Goal: Task Accomplishment & Management: Complete application form

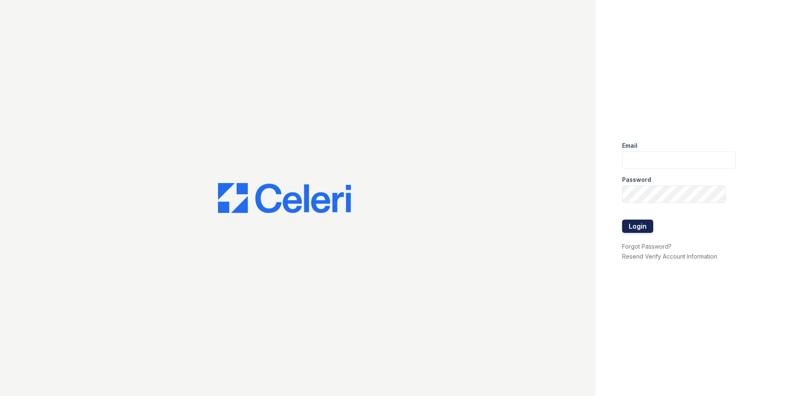
type input "[EMAIL_ADDRESS][DOMAIN_NAME]"
click at [645, 224] on button "Login" at bounding box center [637, 226] width 31 height 13
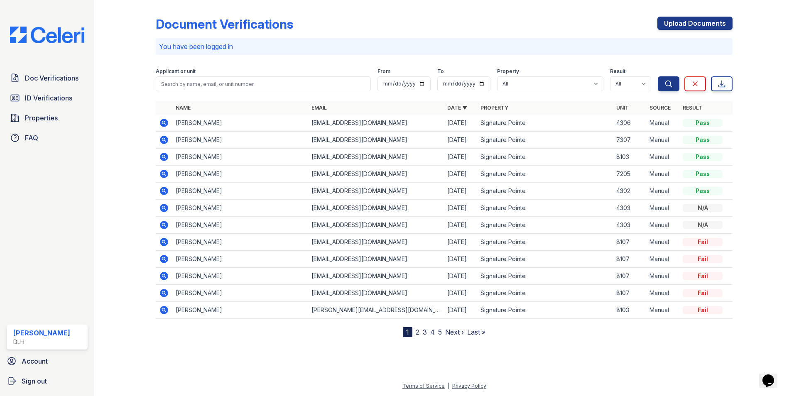
click at [418, 333] on link "2" at bounding box center [418, 332] width 4 height 8
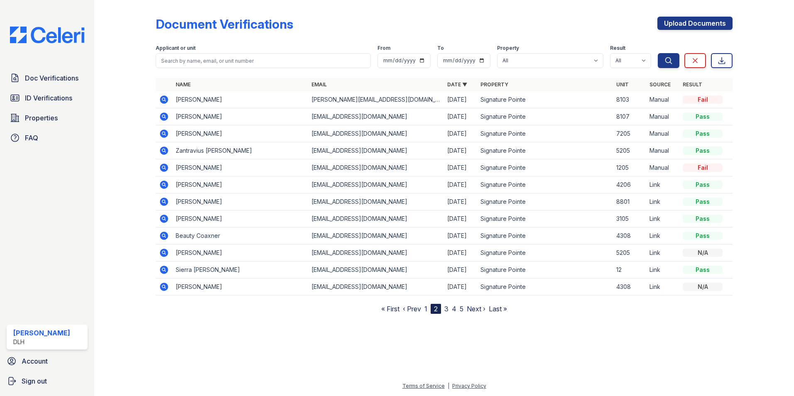
click at [424, 309] on link "1" at bounding box center [425, 309] width 3 height 8
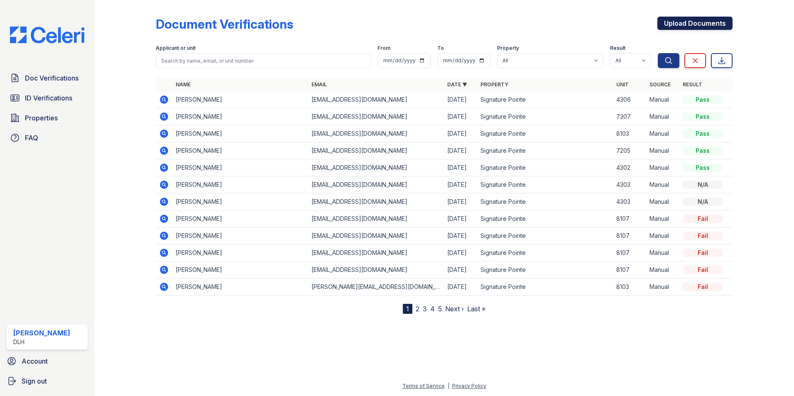
click at [666, 23] on link "Upload Documents" at bounding box center [694, 23] width 75 height 13
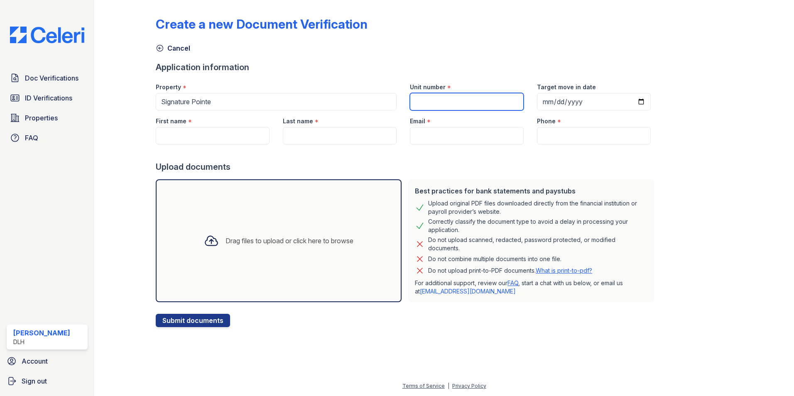
click at [480, 100] on input "Unit number" at bounding box center [467, 101] width 114 height 17
type input "8107"
type input "u"
type input "Quinaous"
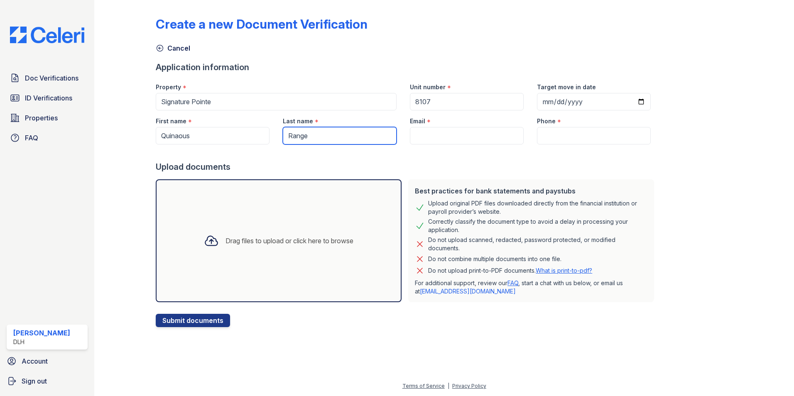
type input "Range"
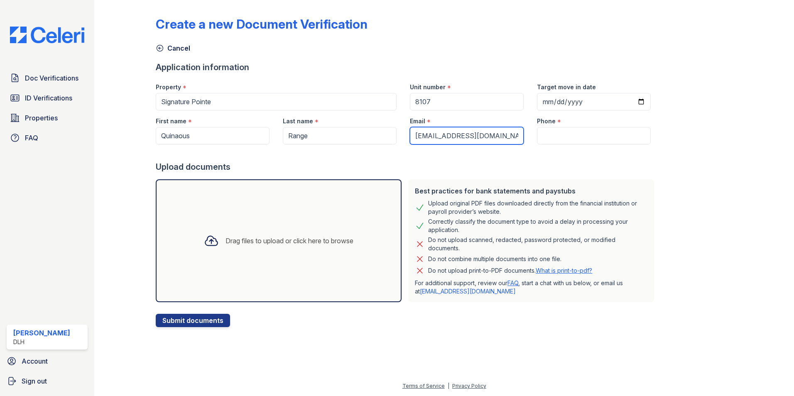
type input "[EMAIL_ADDRESS][DOMAIN_NAME]"
type input "8646051406"
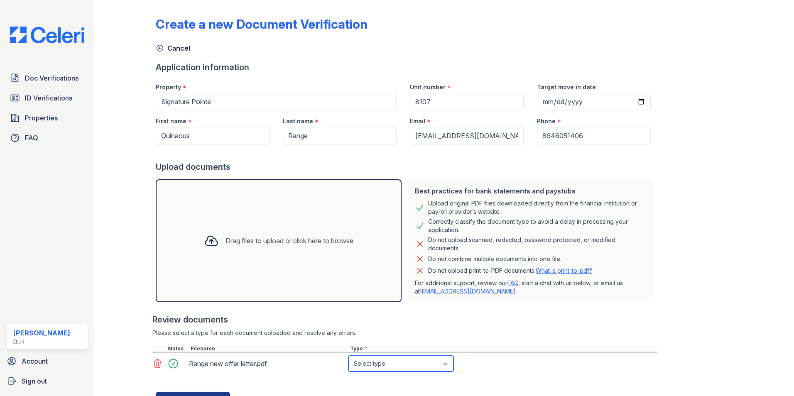
click at [385, 362] on select "Select type Paystub Bank Statement Offer Letter Tax Documents Benefit Award Let…" at bounding box center [400, 364] width 105 height 16
select select "offer_letter"
click at [348, 356] on select "Select type Paystub Bank Statement Offer Letter Tax Documents Benefit Award Let…" at bounding box center [400, 364] width 105 height 16
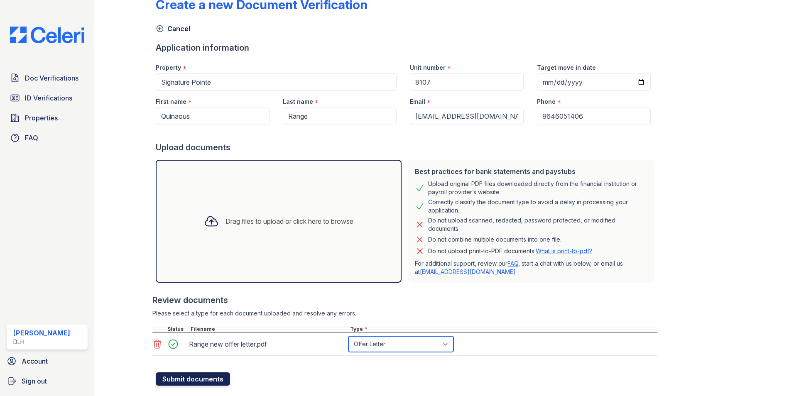
scroll to position [37, 0]
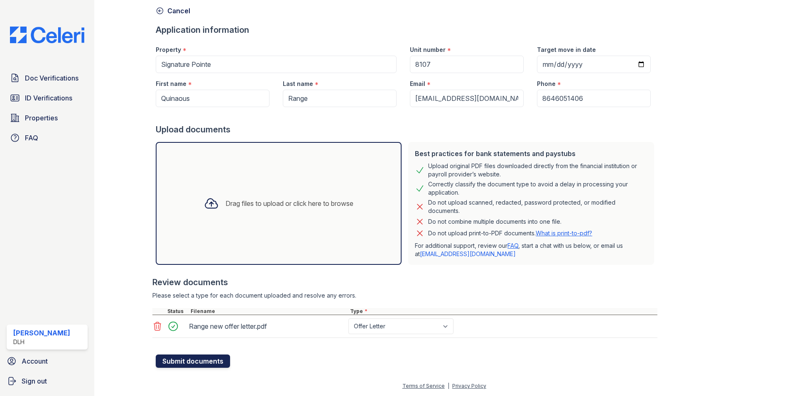
click at [173, 364] on button "Submit documents" at bounding box center [193, 361] width 74 height 13
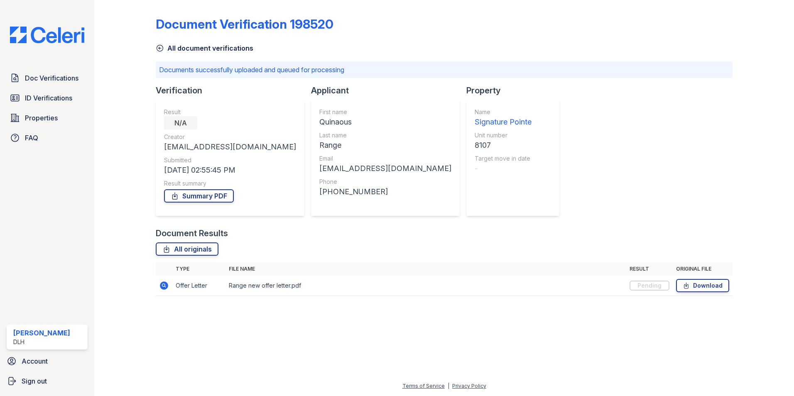
click at [193, 46] on link "All document verifications" at bounding box center [205, 48] width 98 height 10
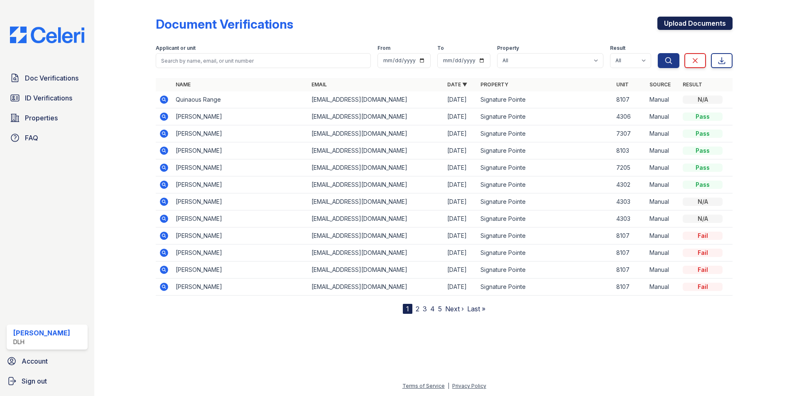
click at [715, 16] on div "Document Verifications Upload Documents Filter Applicant or unit From To Proper…" at bounding box center [444, 158] width 577 height 311
click at [709, 22] on link "Upload Documents" at bounding box center [694, 23] width 75 height 13
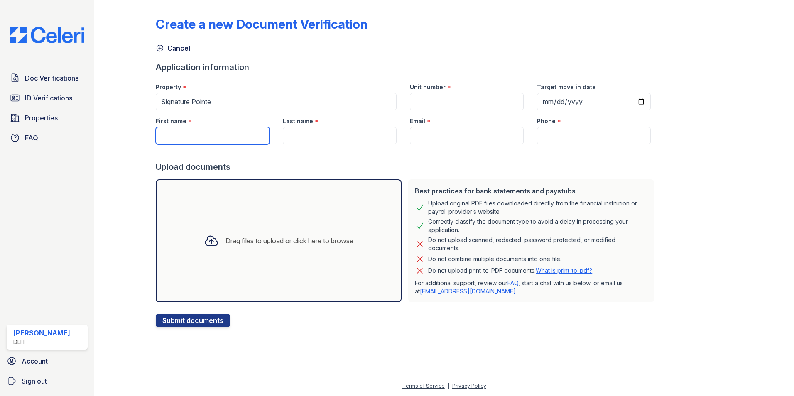
click at [213, 132] on input "First name" at bounding box center [213, 135] width 114 height 17
type input "q"
type input "Quinaous"
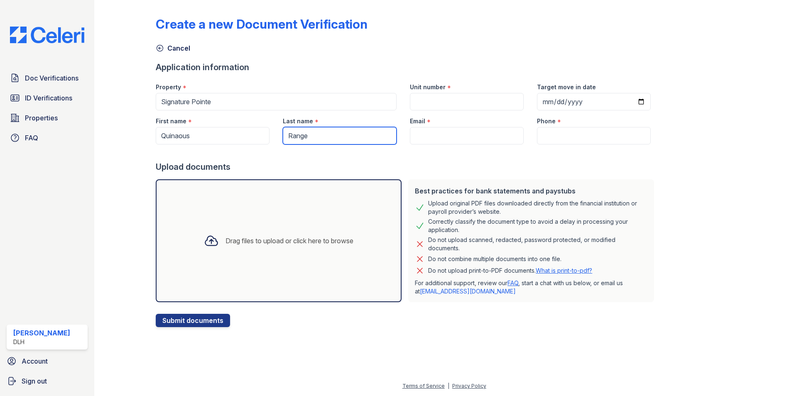
type input "Range"
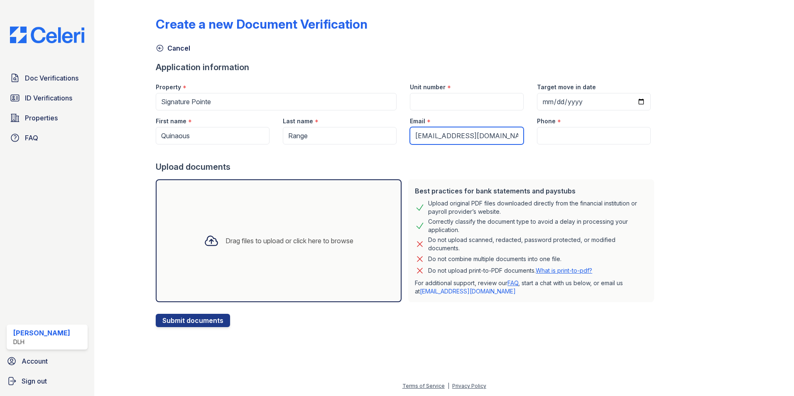
type input "[EMAIL_ADDRESS][DOMAIN_NAME]"
type input "8646051406"
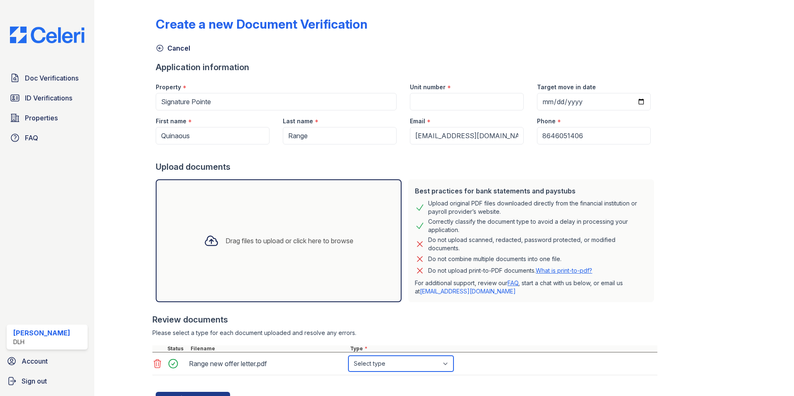
click at [426, 367] on select "Select type Paystub Bank Statement Offer Letter Tax Documents Benefit Award Let…" at bounding box center [400, 364] width 105 height 16
select select "paystub"
click at [348, 356] on select "Select type Paystub Bank Statement Offer Letter Tax Documents Benefit Award Let…" at bounding box center [400, 364] width 105 height 16
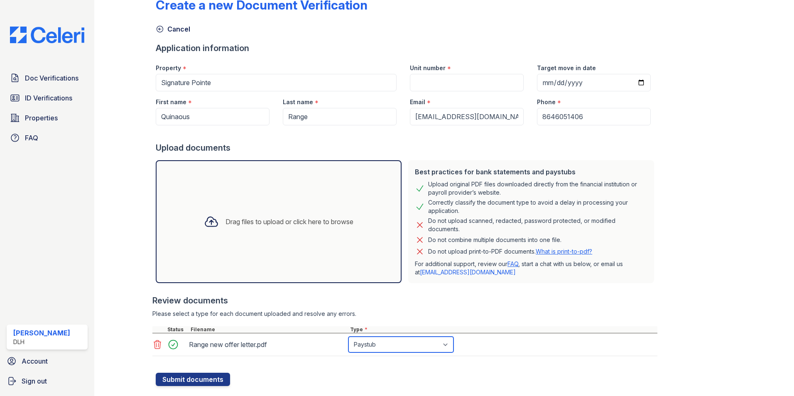
scroll to position [37, 0]
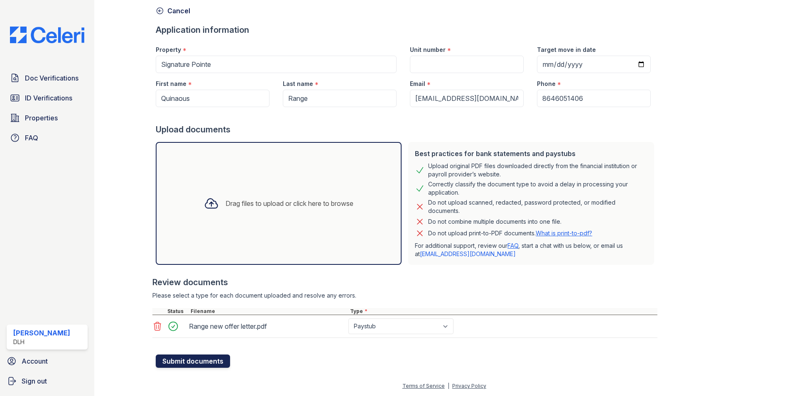
click at [224, 362] on button "Submit documents" at bounding box center [193, 361] width 74 height 13
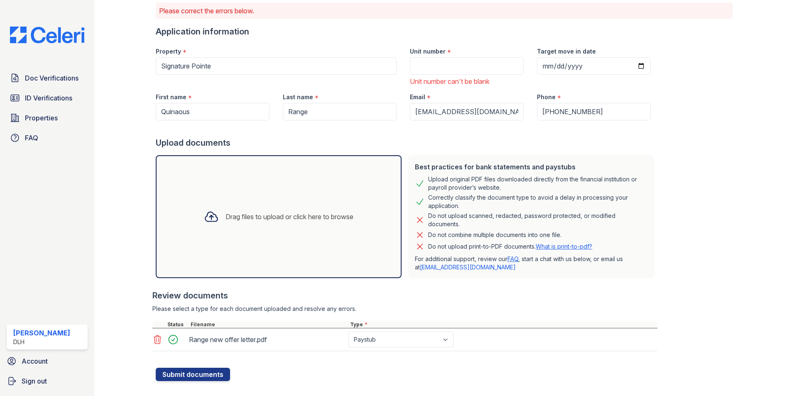
scroll to position [72, 0]
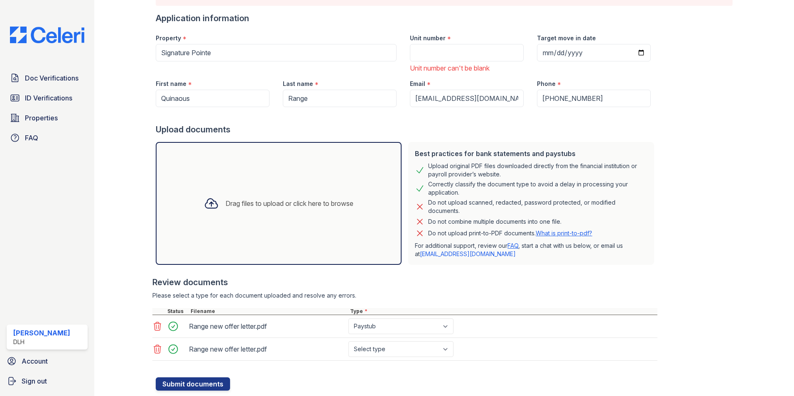
click at [157, 328] on icon at bounding box center [157, 326] width 10 height 10
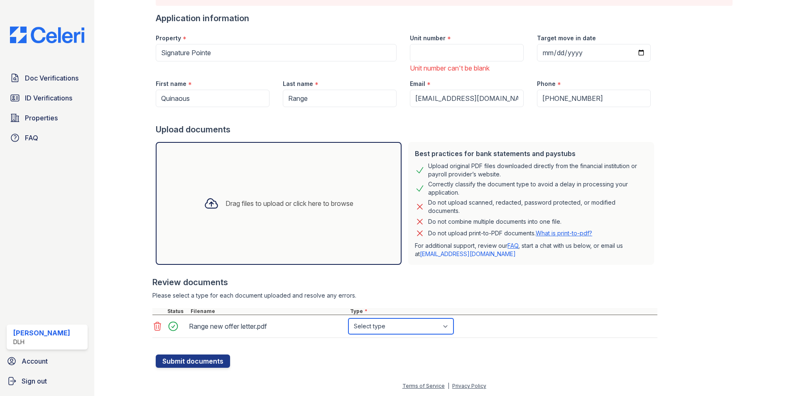
click at [360, 331] on select "Select type Paystub Bank Statement Offer Letter Tax Documents Benefit Award Let…" at bounding box center [400, 326] width 105 height 16
select select "other"
click at [348, 318] on select "Select type Paystub Bank Statement Offer Letter Tax Documents Benefit Award Let…" at bounding box center [400, 326] width 105 height 16
click at [187, 366] on button "Submit documents" at bounding box center [193, 361] width 74 height 13
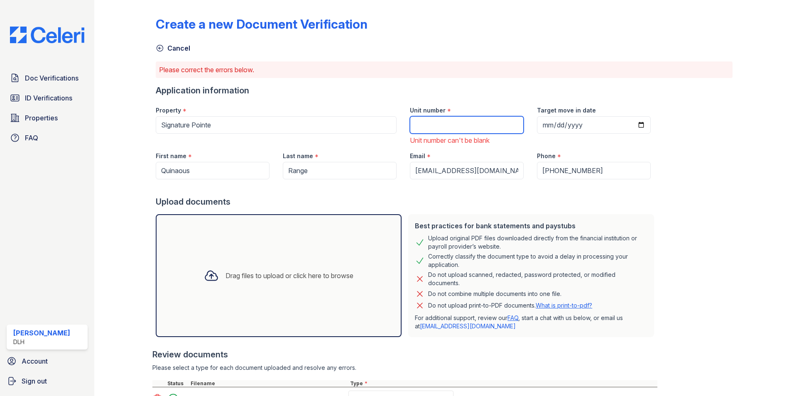
click at [437, 127] on input "Unit number" at bounding box center [467, 124] width 114 height 17
type input "8107"
click at [426, 198] on div "Upload documents" at bounding box center [407, 202] width 502 height 12
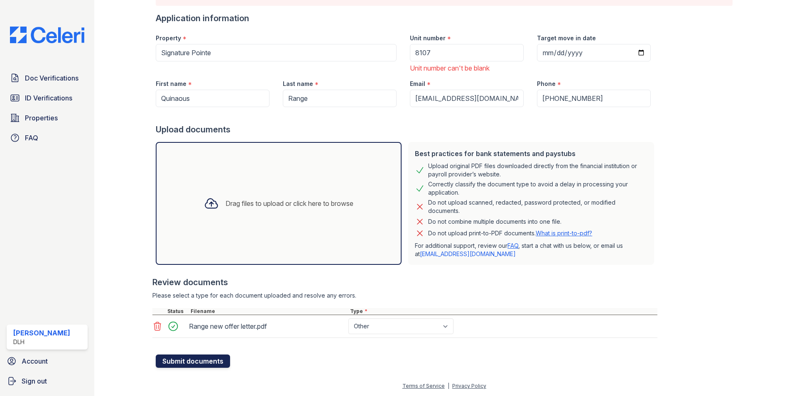
click at [171, 360] on button "Submit documents" at bounding box center [193, 361] width 74 height 13
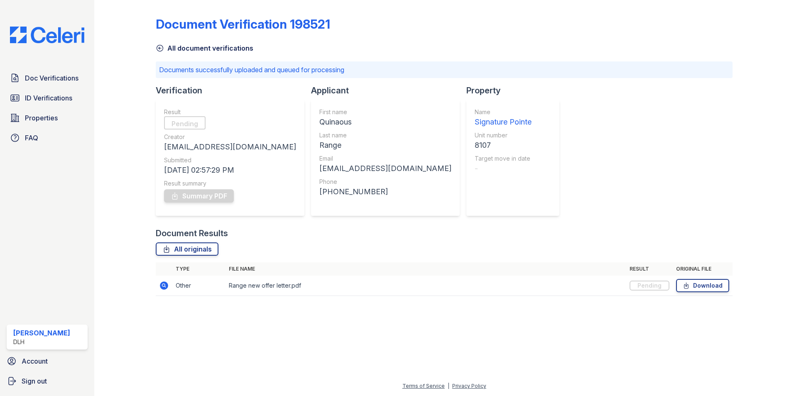
click at [171, 53] on link "All document verifications" at bounding box center [205, 48] width 98 height 10
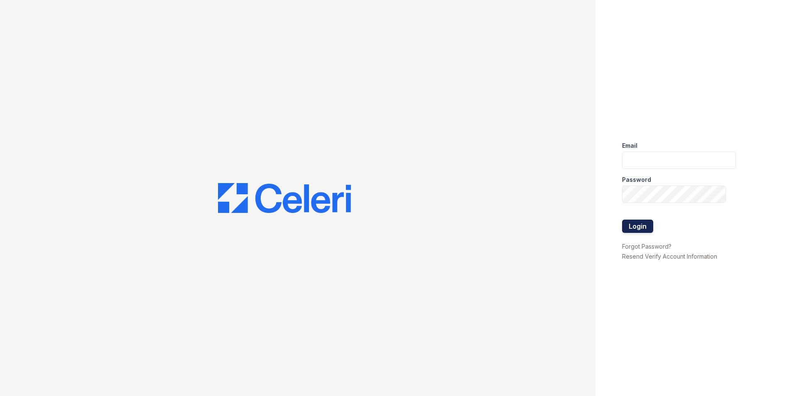
type input "[EMAIL_ADDRESS][DOMAIN_NAME]"
click at [635, 222] on button "Login" at bounding box center [637, 226] width 31 height 13
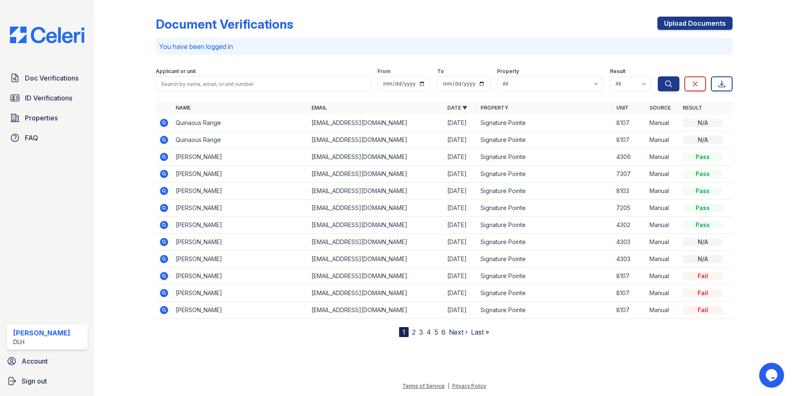
click at [676, 32] on div "Upload Documents" at bounding box center [694, 28] width 75 height 22
click at [675, 27] on link "Upload Documents" at bounding box center [694, 23] width 75 height 13
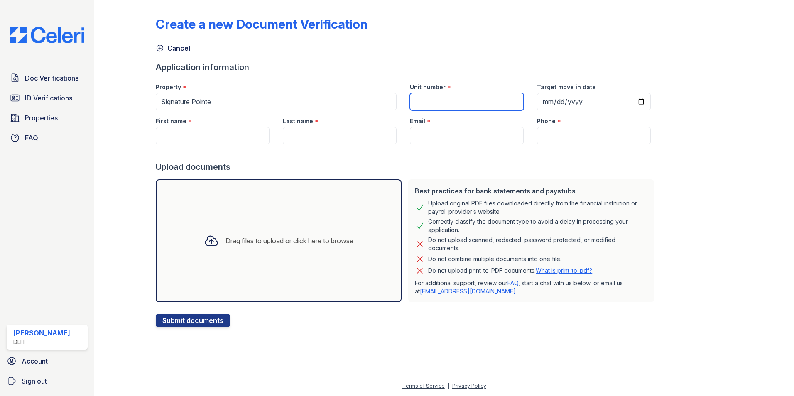
click at [426, 100] on input "Unit number" at bounding box center [467, 101] width 114 height 17
type input "8107"
drag, startPoint x: 191, startPoint y: 133, endPoint x: 198, endPoint y: 132, distance: 7.2
click at [191, 133] on input "First name" at bounding box center [213, 135] width 114 height 17
type input "Quinaous"
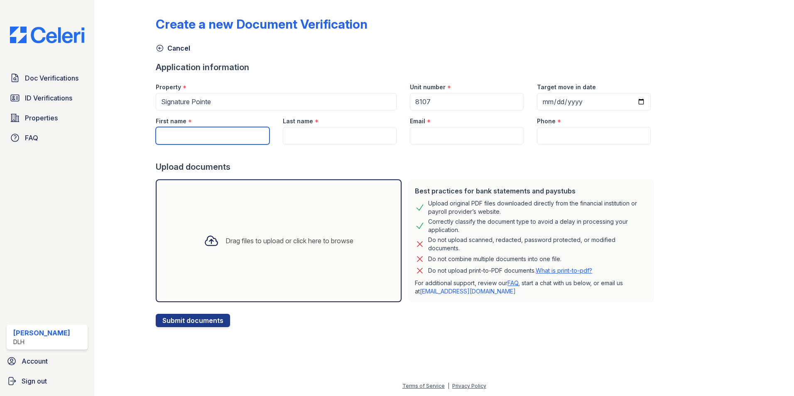
type input "Range"
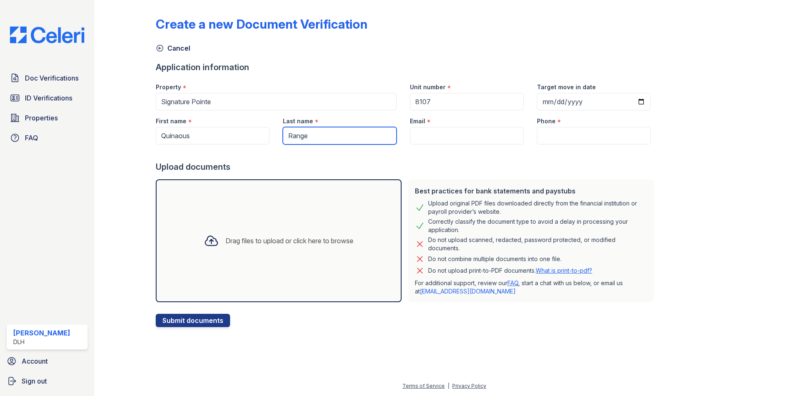
type input "8646051406"
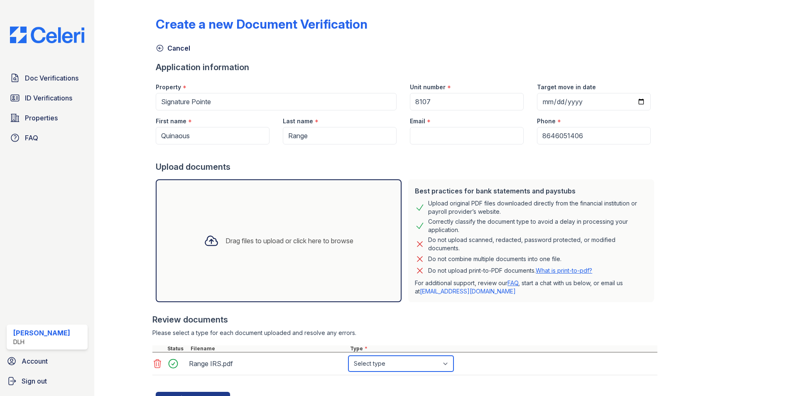
click at [387, 360] on select "Select type Paystub Bank Statement Offer Letter Tax Documents Benefit Award Let…" at bounding box center [400, 364] width 105 height 16
select select "tax_documents"
click at [348, 356] on select "Select type Paystub Bank Statement Offer Letter Tax Documents Benefit Award Let…" at bounding box center [400, 364] width 105 height 16
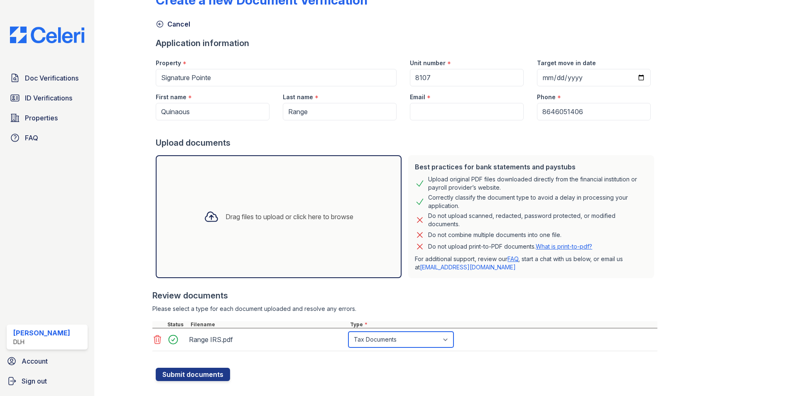
scroll to position [37, 0]
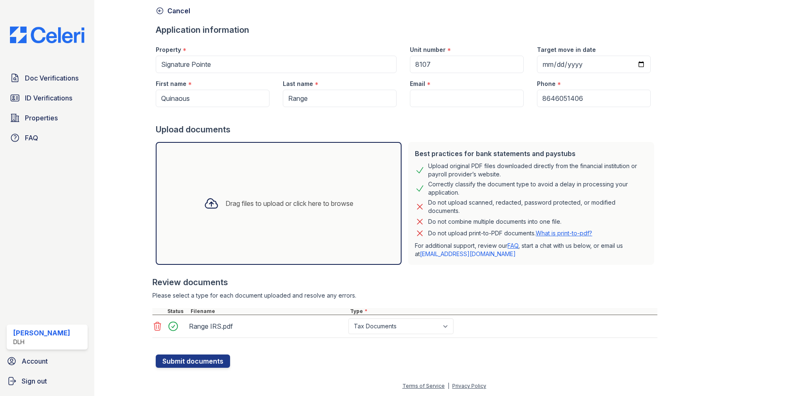
click at [206, 354] on div at bounding box center [407, 350] width 502 height 8
click at [203, 360] on button "Submit documents" at bounding box center [193, 361] width 74 height 13
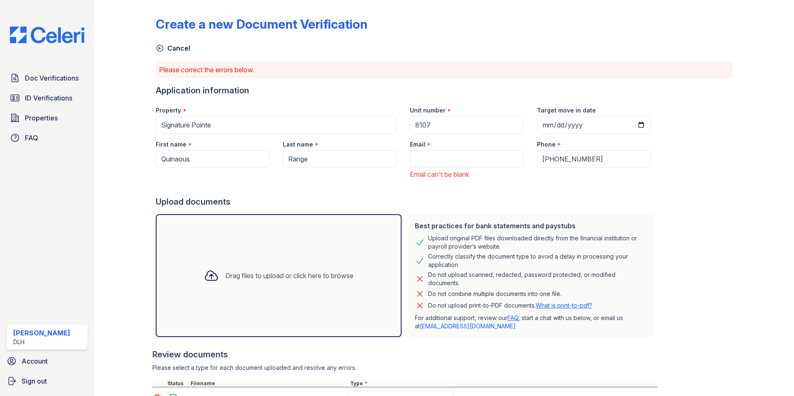
drag, startPoint x: 421, startPoint y: 149, endPoint x: 422, endPoint y: 154, distance: 5.5
click at [427, 150] on div "*" at bounding box center [429, 145] width 4 height 10
click at [422, 157] on input "Email" at bounding box center [467, 158] width 114 height 17
type input "[EMAIL_ADDRESS][DOMAIN_NAME]"
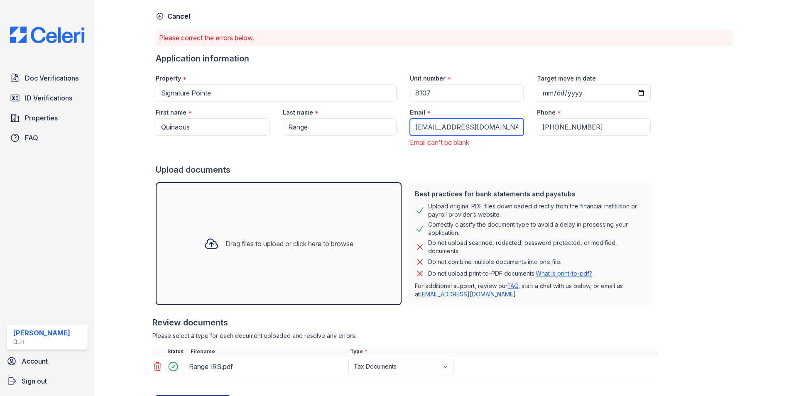
scroll to position [72, 0]
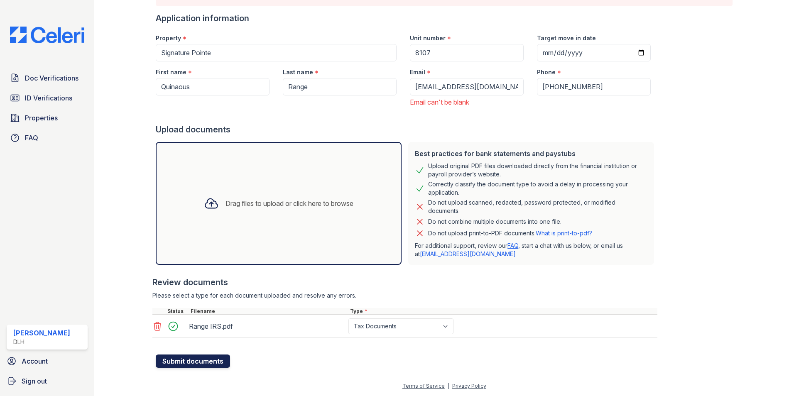
click at [208, 363] on button "Submit documents" at bounding box center [193, 361] width 74 height 13
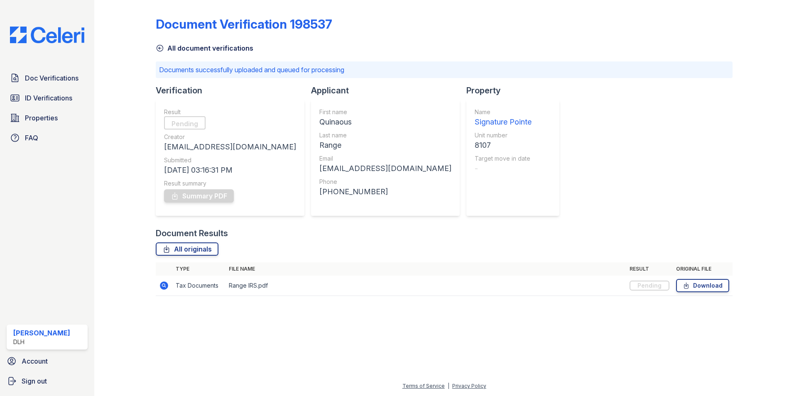
click at [160, 48] on icon at bounding box center [160, 48] width 8 height 8
